Goal: Navigation & Orientation: Find specific page/section

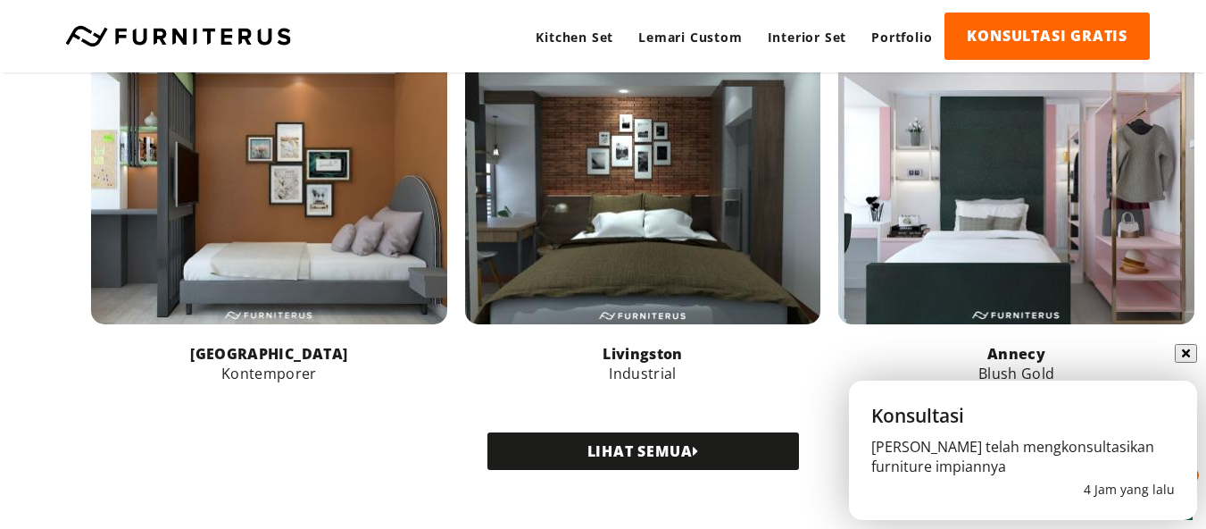
scroll to position [1781, 0]
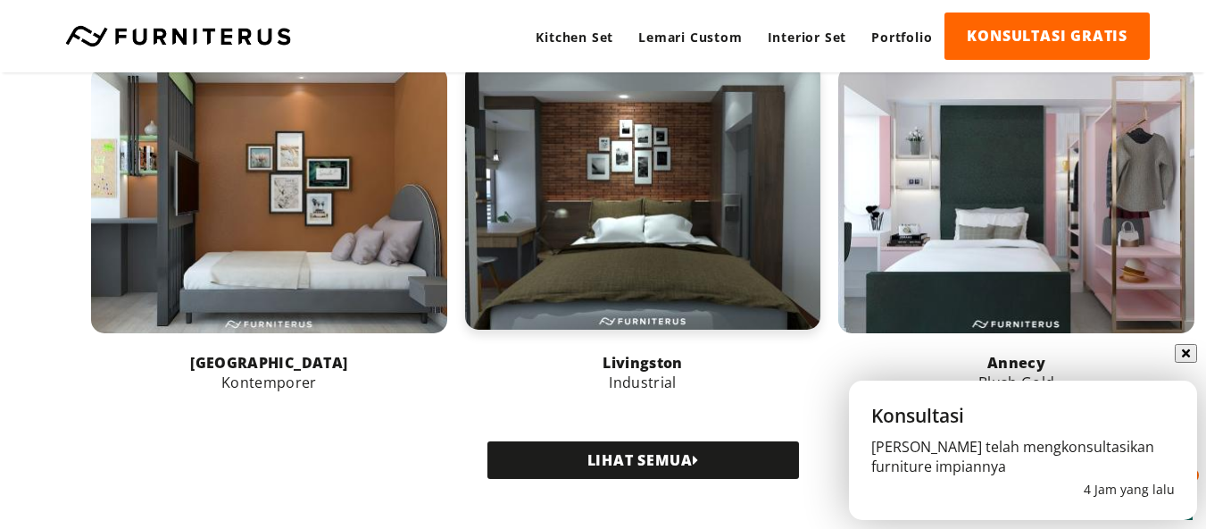
click at [667, 278] on link at bounding box center [643, 196] width 356 height 267
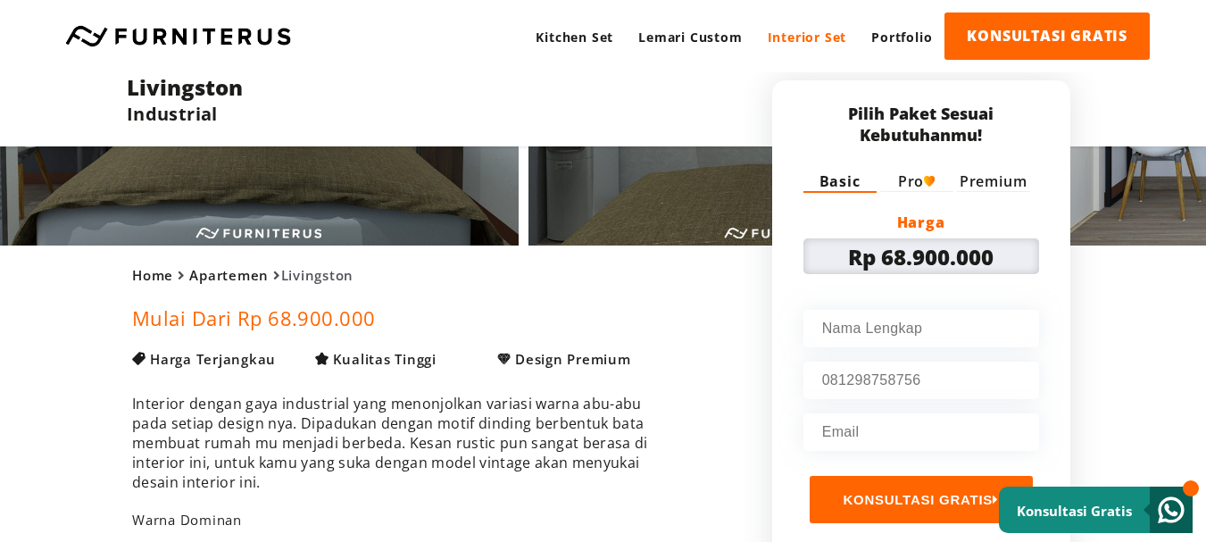
scroll to position [146, 0]
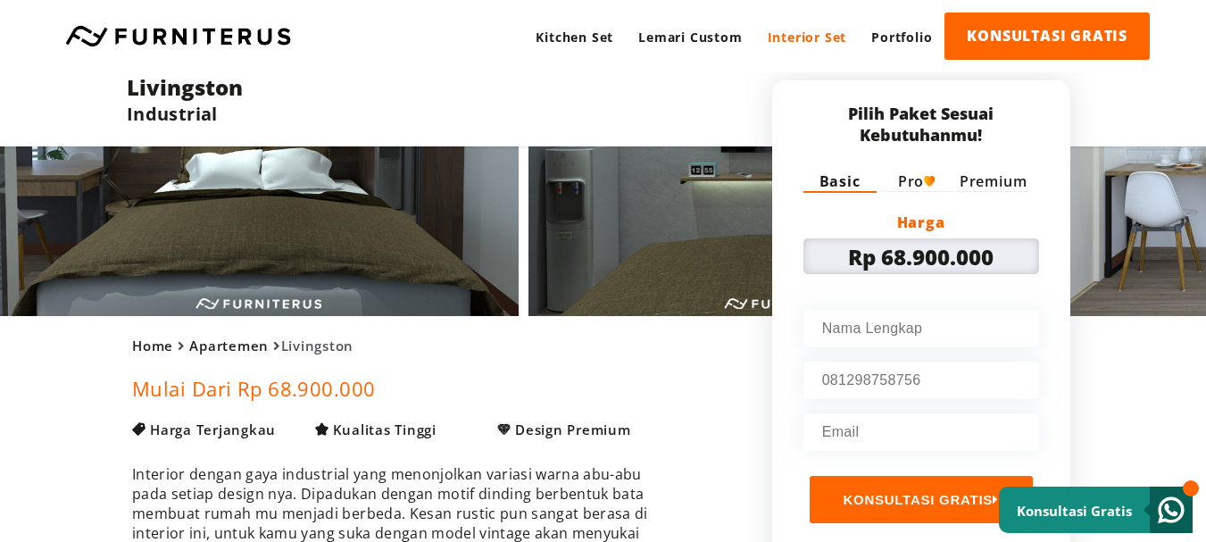
drag, startPoint x: 1219, startPoint y: 96, endPoint x: 1211, endPoint y: 54, distance: 43.6
click at [1206, 54] on html "Kitchen Set Lemari Custom Interior Set Portfolio KONSULTASI GRATIS Kitchen Set …" at bounding box center [603, 125] width 1206 height 542
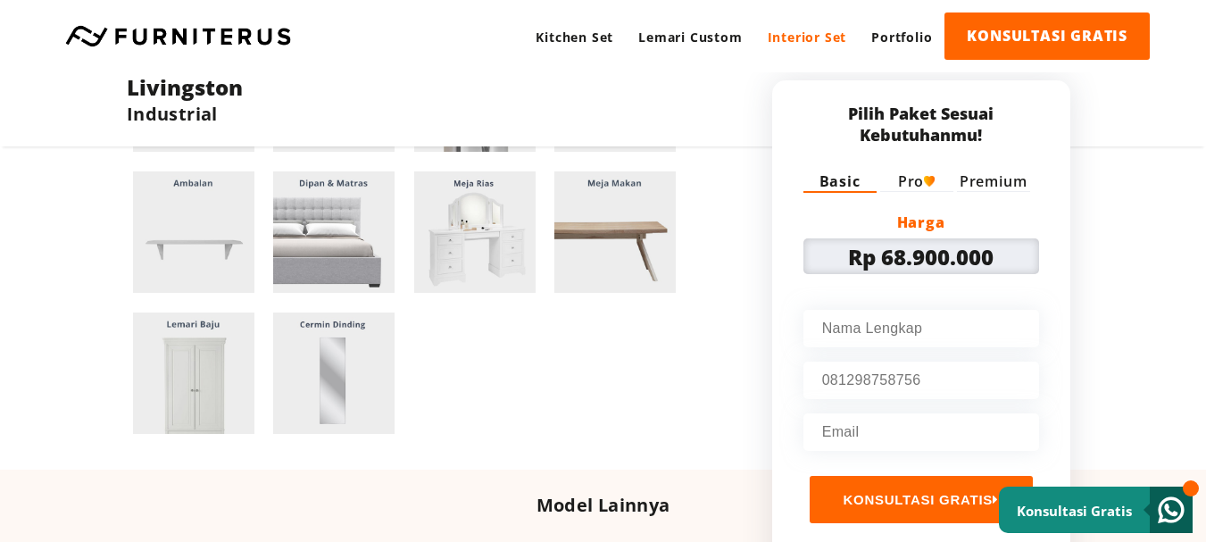
scroll to position [1993, 0]
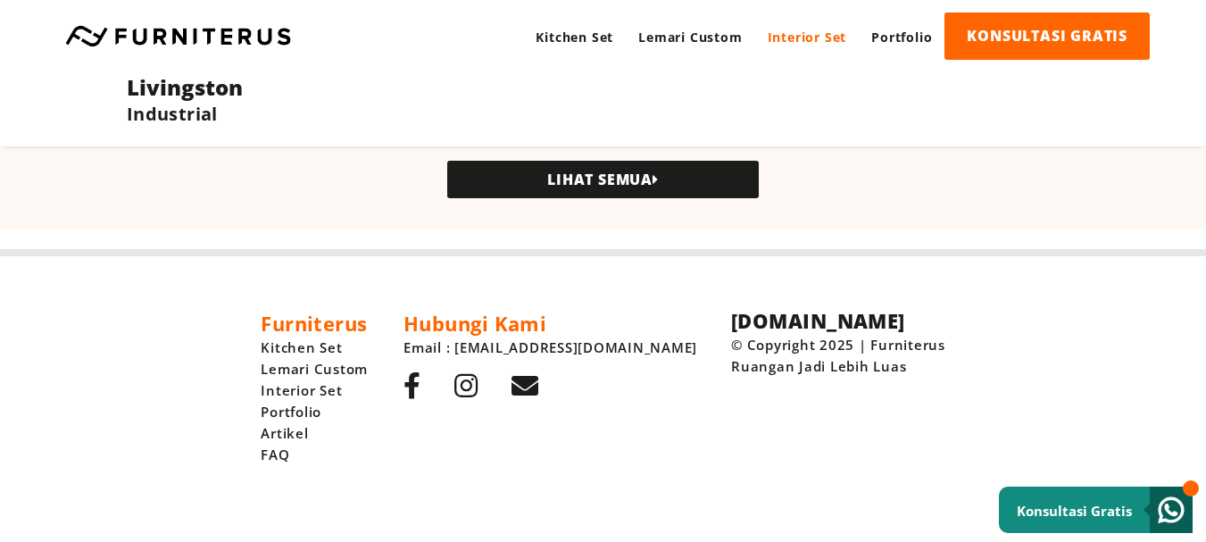
drag, startPoint x: 685, startPoint y: 365, endPoint x: 858, endPoint y: 365, distance: 173.2
click at [858, 365] on p "© Copyright 2025 | Furniterus Ruangan Jadi Lebih Luas" at bounding box center [838, 355] width 214 height 43
click at [851, 397] on div "[DOMAIN_NAME] © Copyright 2025 | Furniterus Ruangan Jadi Lebih Luas" at bounding box center [838, 387] width 214 height 155
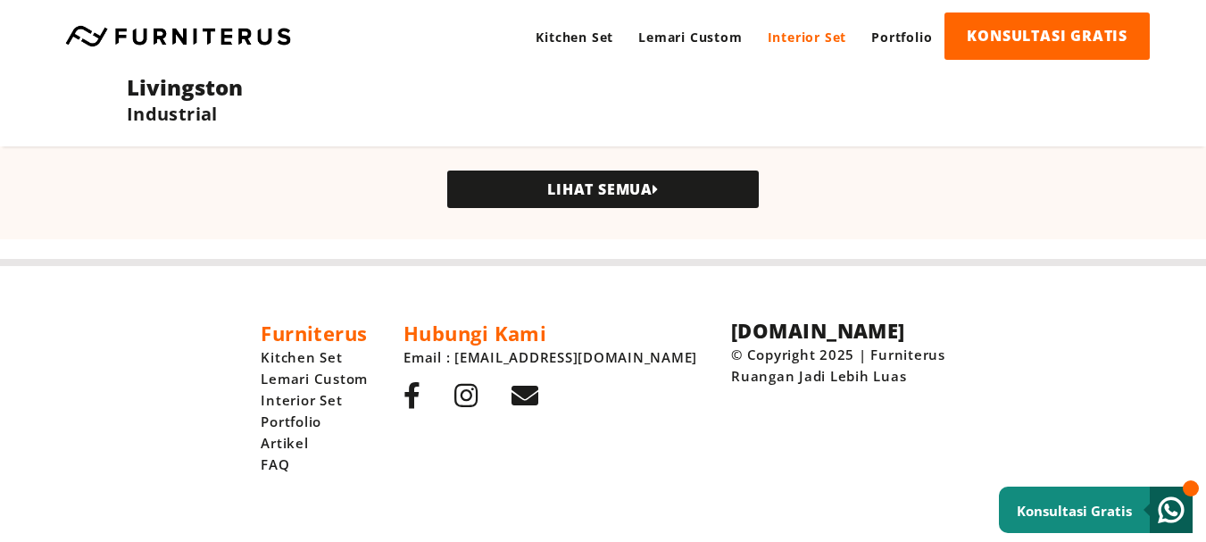
scroll to position [1998, 0]
